Goal: Transaction & Acquisition: Purchase product/service

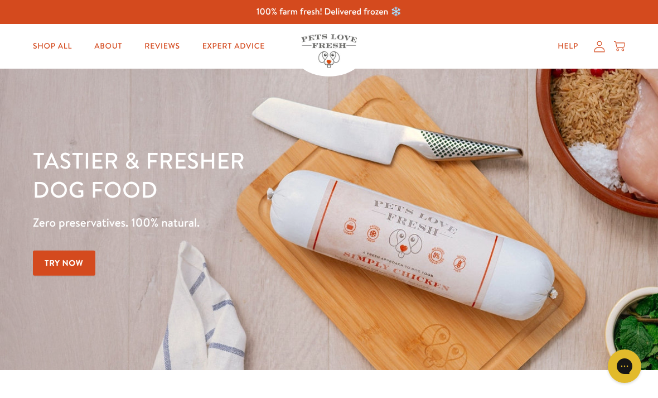
click at [49, 44] on link "Shop All" at bounding box center [52, 46] width 57 height 22
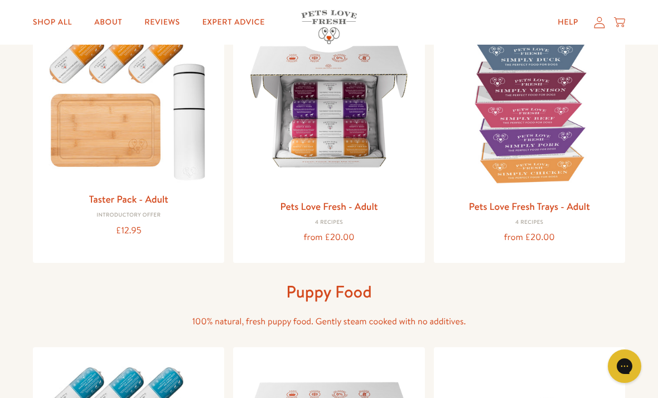
scroll to position [157, 0]
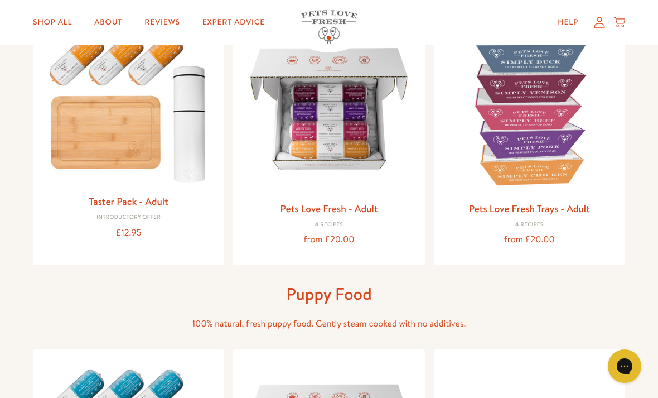
click at [358, 201] on link "Pets Love Fresh - Adult" at bounding box center [329, 208] width 98 height 14
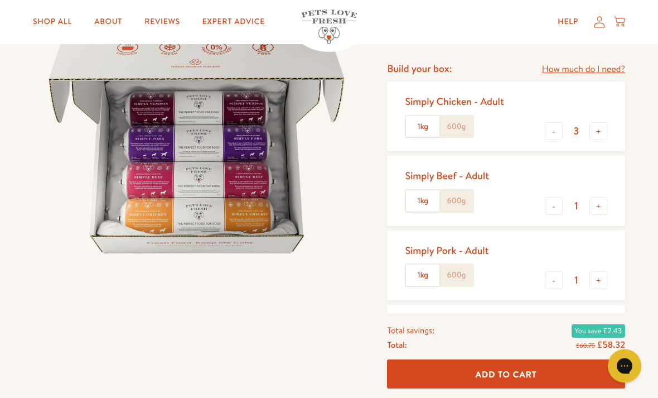
scroll to position [130, 0]
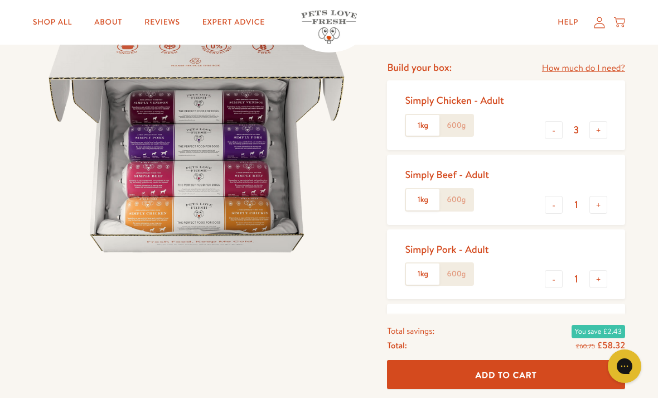
click at [596, 199] on button "+" at bounding box center [598, 205] width 18 height 18
type input "2"
click at [557, 121] on button "-" at bounding box center [554, 130] width 18 height 18
type input "2"
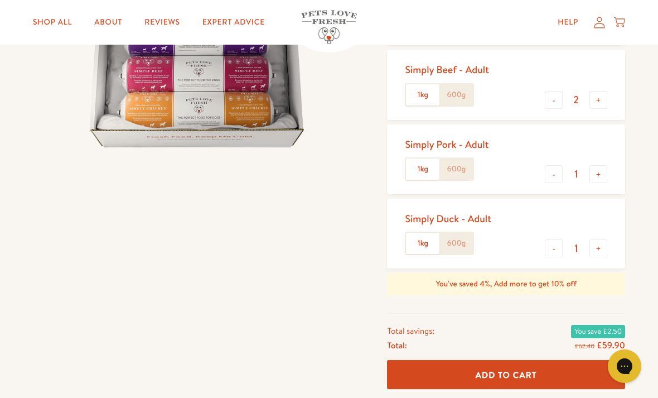
scroll to position [249, 0]
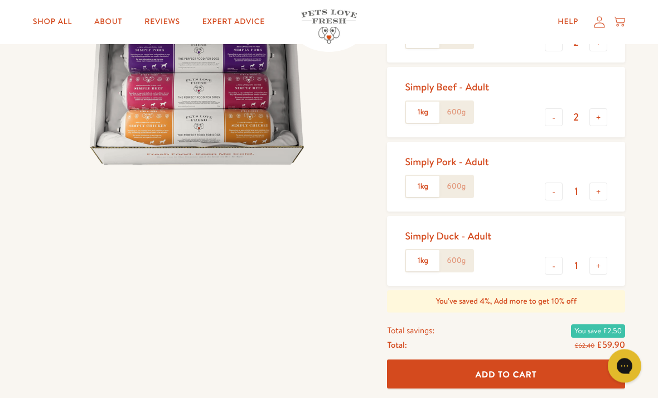
click at [554, 263] on button "-" at bounding box center [554, 266] width 18 height 18
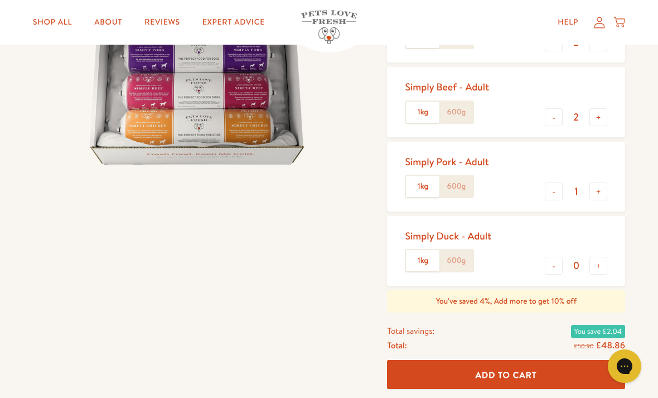
click at [594, 258] on button "+" at bounding box center [598, 265] width 18 height 18
type input "1"
click at [555, 184] on button "-" at bounding box center [554, 191] width 18 height 18
type input "0"
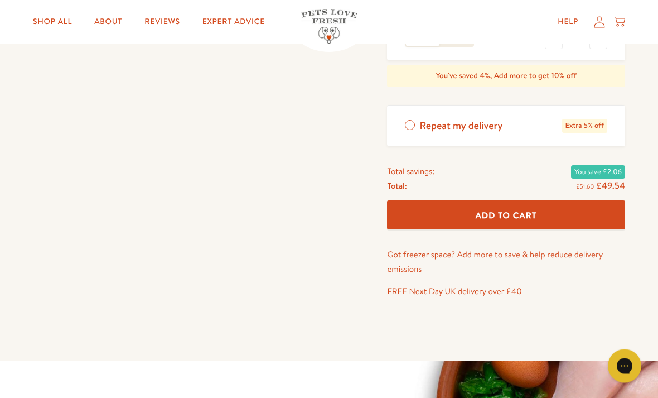
scroll to position [443, 0]
click at [507, 209] on span "Add To Cart" at bounding box center [506, 215] width 61 height 12
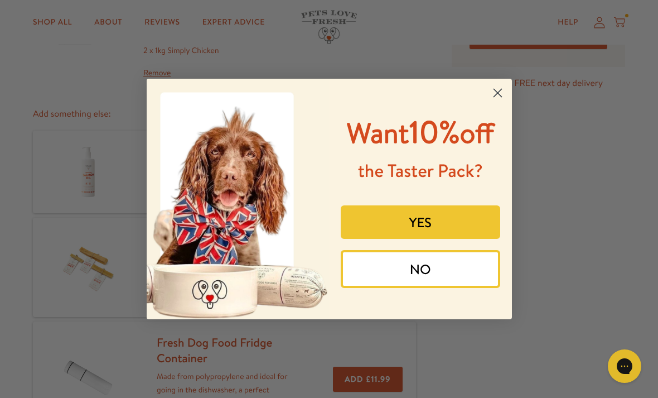
scroll to position [146, 0]
click at [493, 102] on circle "Close dialog" at bounding box center [497, 93] width 18 height 18
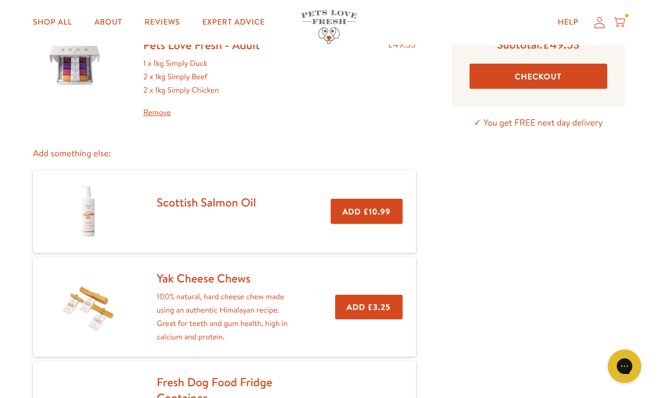
scroll to position [106, 0]
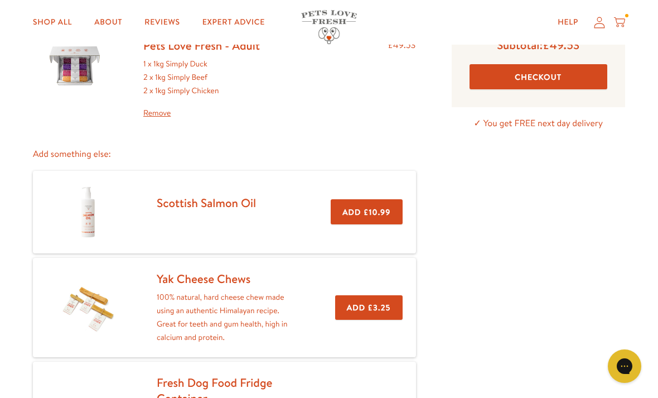
click at [372, 204] on button "Add £10.99" at bounding box center [366, 211] width 71 height 25
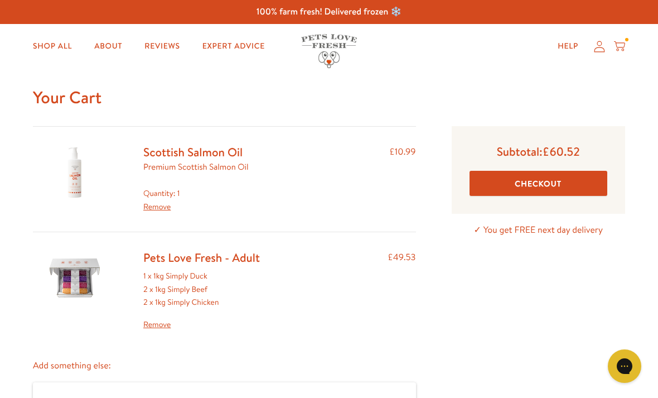
click at [552, 178] on button "Checkout" at bounding box center [538, 183] width 138 height 25
